Goal: Obtain resource: Download file/media

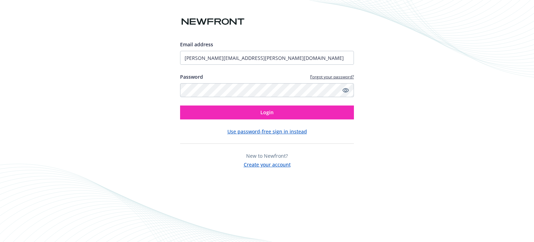
click at [307, 114] on button "Login" at bounding box center [267, 112] width 174 height 14
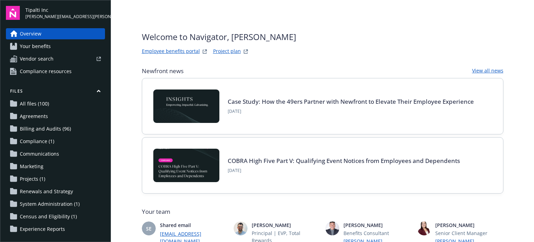
click at [207, 52] on div "Employee benefits portal Project plan" at bounding box center [219, 51] width 154 height 8
click at [219, 50] on link "Project plan" at bounding box center [227, 51] width 28 height 8
